Goal: Subscribe to service/newsletter

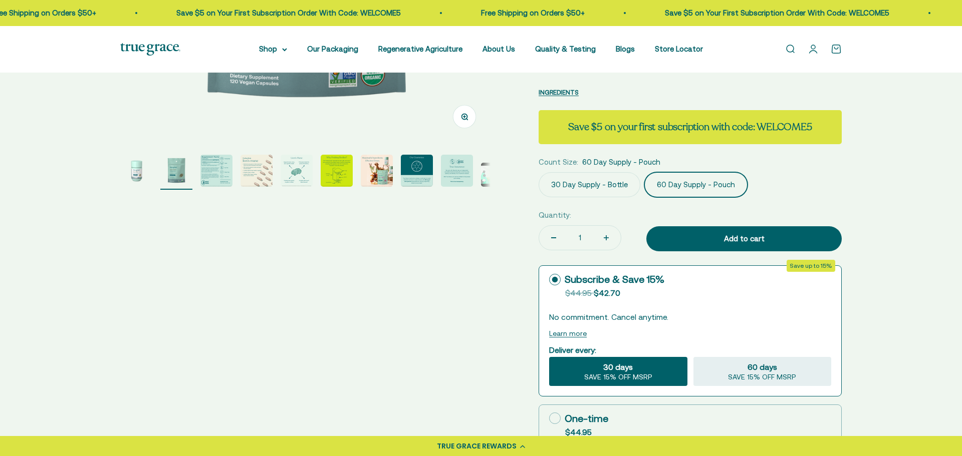
scroll to position [346, 0]
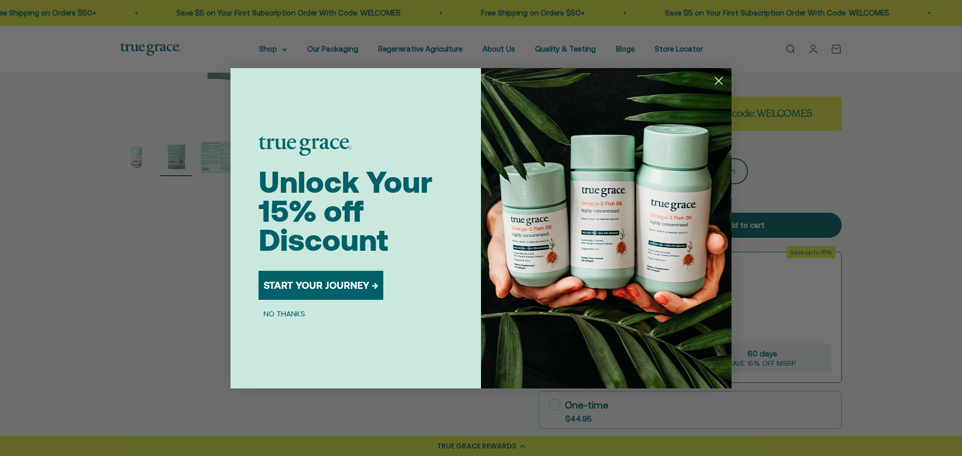
click at [346, 288] on button "START YOUR JOURNEY →" at bounding box center [320, 285] width 125 height 29
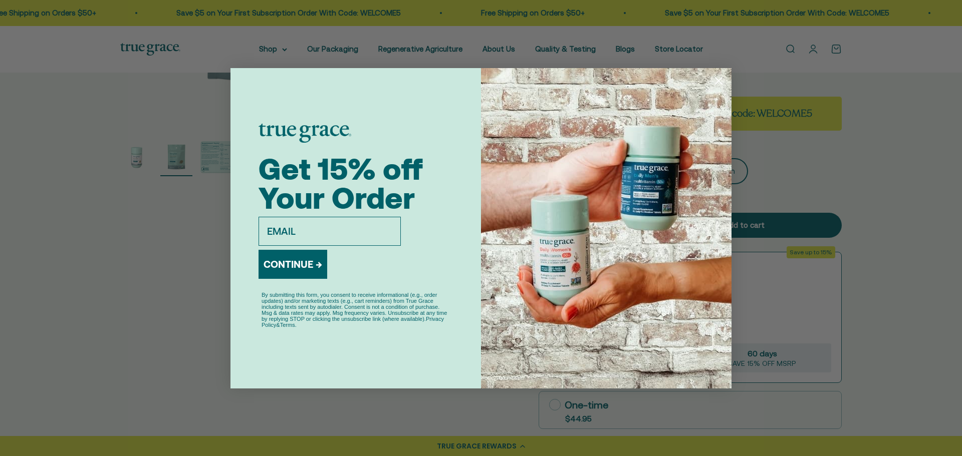
click at [318, 233] on input "email" at bounding box center [329, 231] width 142 height 29
paste input "[EMAIL_ADDRESS][DOMAIN_NAME]"
click at [340, 225] on input "[EMAIL_ADDRESS][DOMAIN_NAME]" at bounding box center [329, 231] width 142 height 29
type input "[EMAIL_ADDRESS][DOMAIN_NAME]"
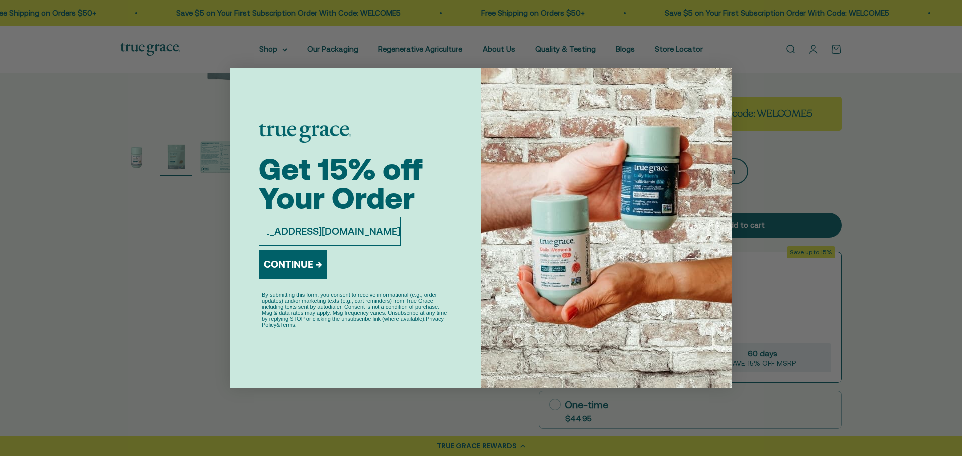
click at [282, 257] on button "CONTINUE →" at bounding box center [292, 264] width 69 height 29
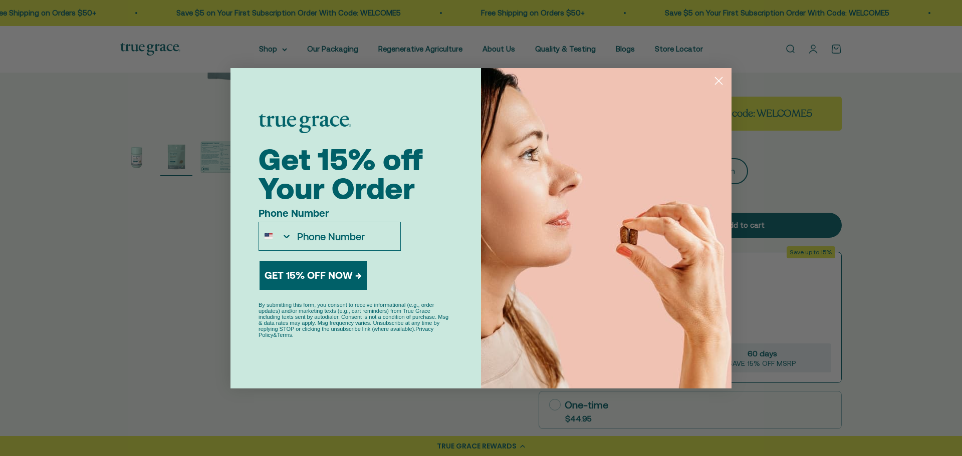
click at [353, 219] on label "Phone Number" at bounding box center [329, 214] width 142 height 15
click at [361, 241] on input "Phone Number" at bounding box center [346, 236] width 108 height 28
type input "[PHONE_NUMBER]"
click at [303, 280] on button "GET 15% OFF NOW →" at bounding box center [312, 275] width 107 height 29
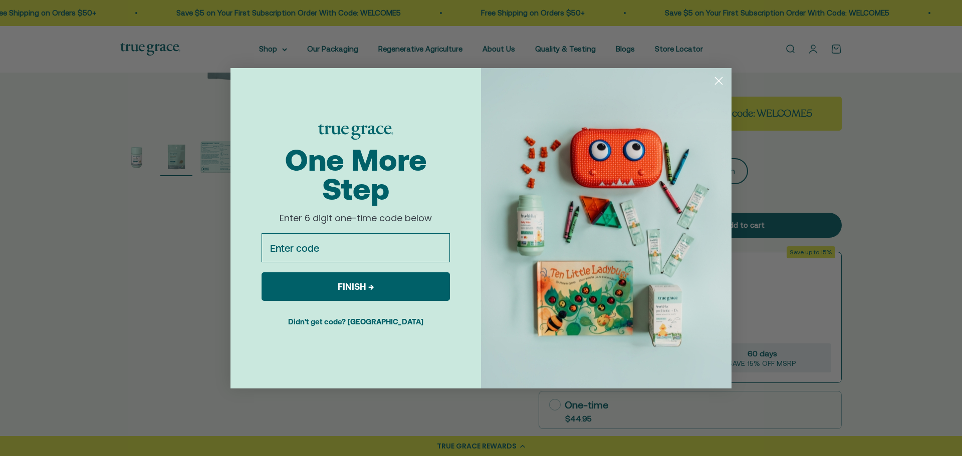
click at [302, 252] on input "Enter code" at bounding box center [355, 247] width 188 height 29
type input "261432"
click at [409, 282] on button "FINISH →" at bounding box center [355, 287] width 188 height 29
